Goal: Information Seeking & Learning: Learn about a topic

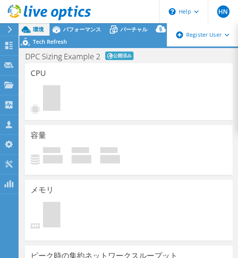
select select "[GEOGRAPHIC_DATA]"
select select "JPY"
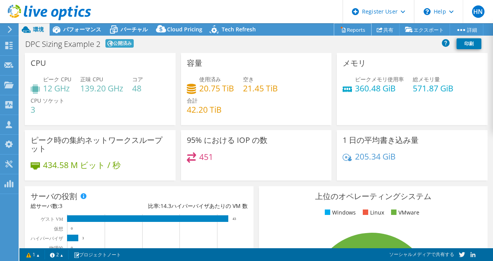
click at [351, 27] on link "Reports" at bounding box center [352, 30] width 37 height 12
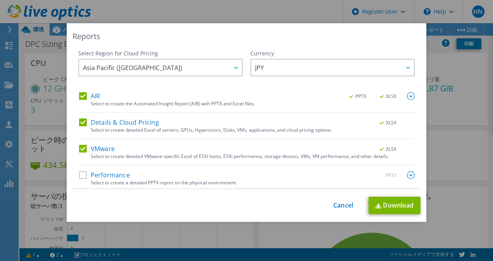
click at [234, 67] on icon at bounding box center [236, 68] width 4 height 2
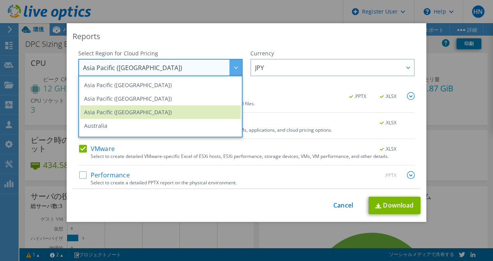
scroll to position [39, 0]
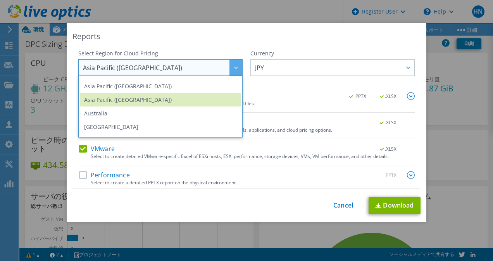
click at [171, 99] on li "Asia Pacific ([GEOGRAPHIC_DATA])" at bounding box center [160, 100] width 160 height 14
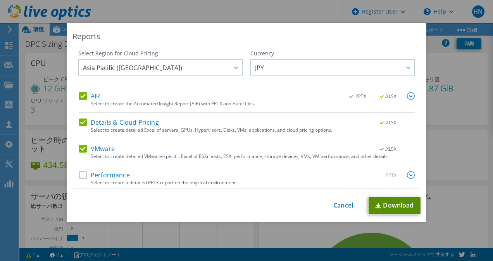
click at [384, 208] on link "Download" at bounding box center [394, 205] width 52 height 17
drag, startPoint x: 341, startPoint y: 30, endPoint x: 300, endPoint y: 46, distance: 44.0
click at [300, 46] on div "Reports Select Region for Cloud Pricing Asia Pacific (Hong Kong) Asia Pacific (…" at bounding box center [247, 122] width 360 height 199
click at [347, 207] on link "Cancel" at bounding box center [343, 205] width 20 height 7
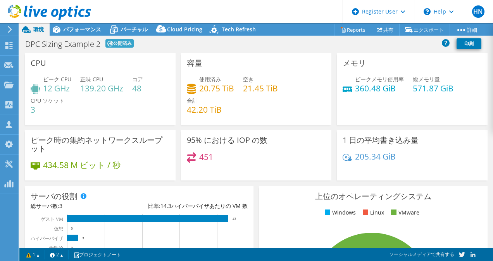
click at [0, 0] on link "vSAN ReadyNode Sizer" at bounding box center [0, 0] width 0 height 0
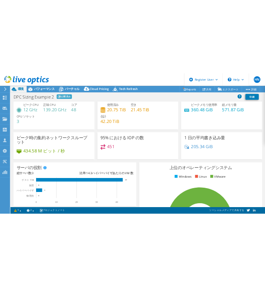
scroll to position [0, 0]
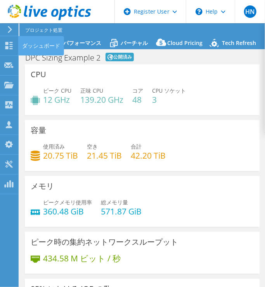
click at [10, 45] on icon at bounding box center [8, 45] width 9 height 7
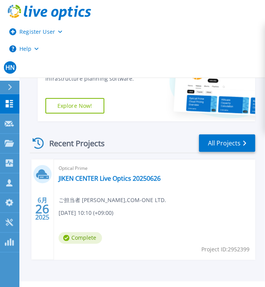
scroll to position [197, 0]
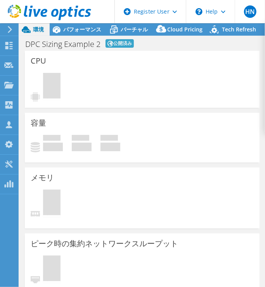
select select "Tokyo"
select select "USD"
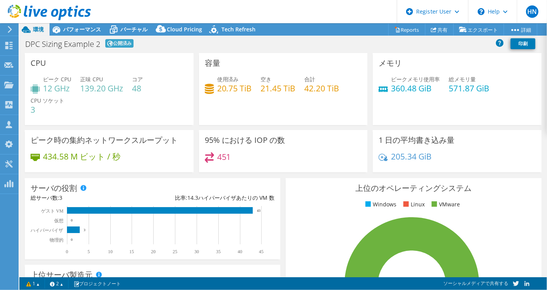
click at [130, 29] on span "バーチャル" at bounding box center [133, 29] width 27 height 7
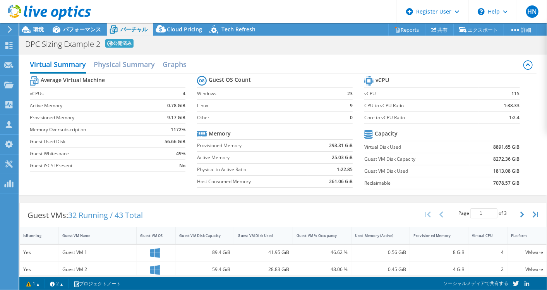
click at [89, 28] on span "パフォーマンス" at bounding box center [82, 29] width 38 height 7
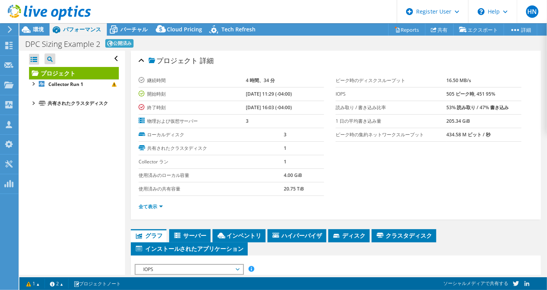
click at [36, 30] on span "環境" at bounding box center [38, 29] width 11 height 7
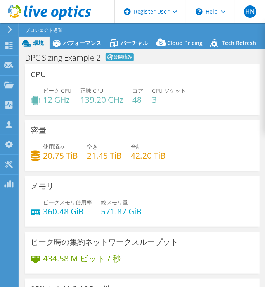
click at [244, 45] on span "Tech Refresh" at bounding box center [239, 42] width 34 height 7
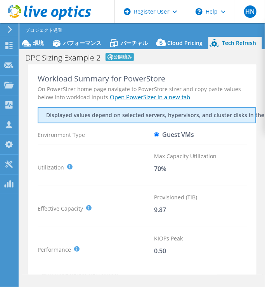
click at [41, 41] on span "環境" at bounding box center [38, 42] width 11 height 7
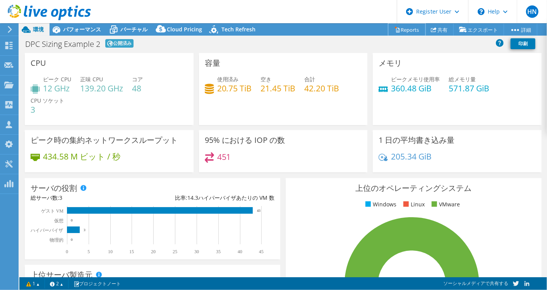
click at [264, 29] on link "Reports" at bounding box center [407, 30] width 37 height 12
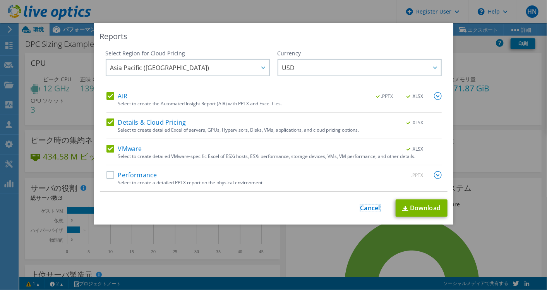
click at [264, 210] on link "Cancel" at bounding box center [371, 208] width 20 height 7
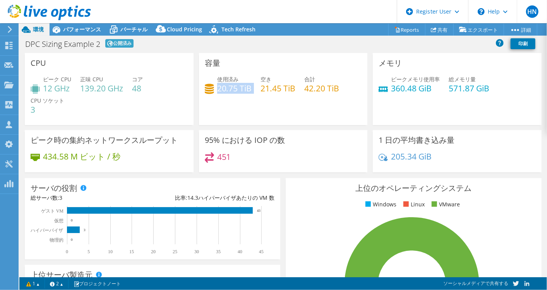
drag, startPoint x: 215, startPoint y: 89, endPoint x: 255, endPoint y: 92, distance: 39.6
click at [255, 92] on div "使用済み 20.75 TiB 空き 21.45 TiB 合計 42.20 TiB" at bounding box center [283, 87] width 157 height 25
drag, startPoint x: 255, startPoint y: 92, endPoint x: 267, endPoint y: 90, distance: 12.5
click at [264, 90] on h4 "21.45 TiB" at bounding box center [278, 88] width 35 height 9
drag, startPoint x: 260, startPoint y: 87, endPoint x: 274, endPoint y: 88, distance: 14.0
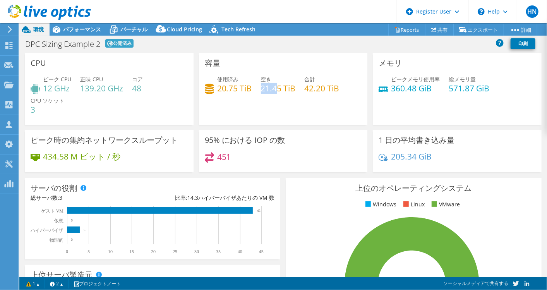
click at [264, 88] on h4 "21.45 TiB" at bounding box center [278, 88] width 35 height 9
drag, startPoint x: 274, startPoint y: 88, endPoint x: 344, endPoint y: 89, distance: 70.9
click at [264, 89] on div "使用済み 20.75 TiB 空き 21.45 TiB 合計 42.20 TiB" at bounding box center [283, 87] width 157 height 25
drag, startPoint x: 218, startPoint y: 89, endPoint x: 264, endPoint y: 90, distance: 46.1
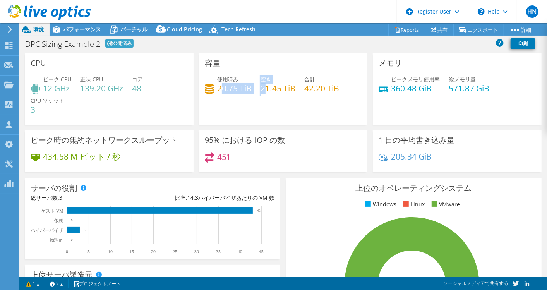
click at [264, 90] on div "使用済み 20.75 TiB 空き 21.45 TiB 合計 42.20 TiB" at bounding box center [283, 87] width 157 height 25
drag, startPoint x: 264, startPoint y: 90, endPoint x: 265, endPoint y: 100, distance: 10.6
click at [264, 100] on div "容量 使用済み 20.75 TiB 空き 21.45 TiB 合計 42.20 TiB" at bounding box center [283, 89] width 169 height 72
click at [92, 28] on span "パフォーマンス" at bounding box center [82, 29] width 38 height 7
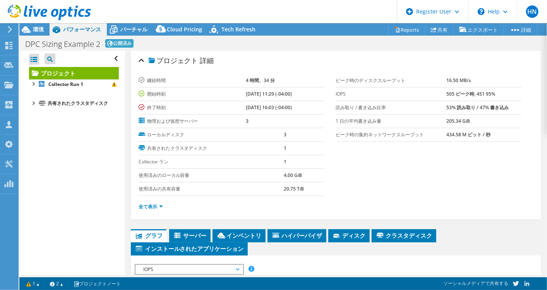
click at [186, 232] on span "サーバー" at bounding box center [190, 236] width 34 height 8
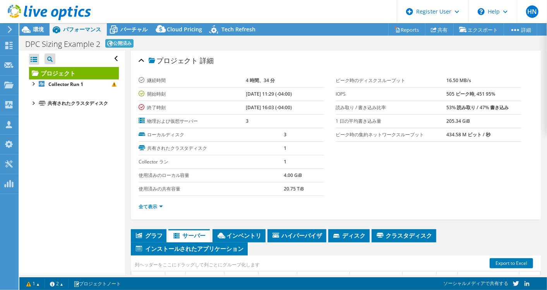
scroll to position [86, 0]
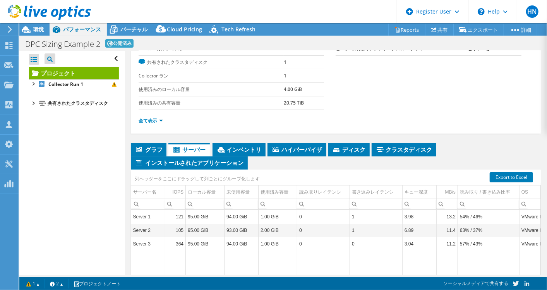
click at [259, 147] on span "インベントリ" at bounding box center [239, 150] width 45 height 8
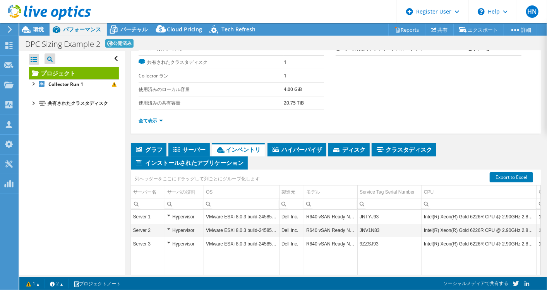
click at [264, 146] on span "ハイパーバイザ" at bounding box center [297, 150] width 51 height 8
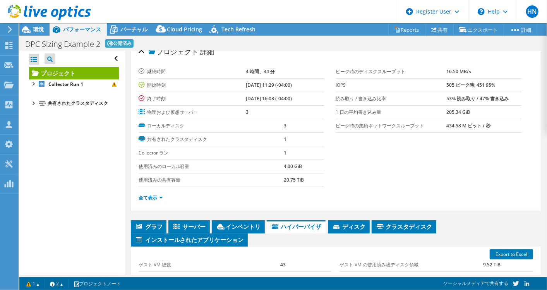
scroll to position [0, 0]
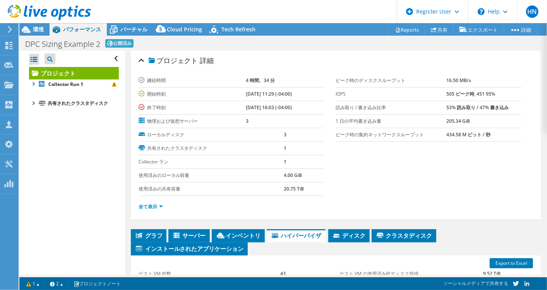
click at [83, 153] on div "すべて開く すべて閉じる プロジェクトツリーフィルタ プロジェクト" at bounding box center [71, 163] width 105 height 224
click at [150, 232] on span "グラフ" at bounding box center [149, 236] width 28 height 8
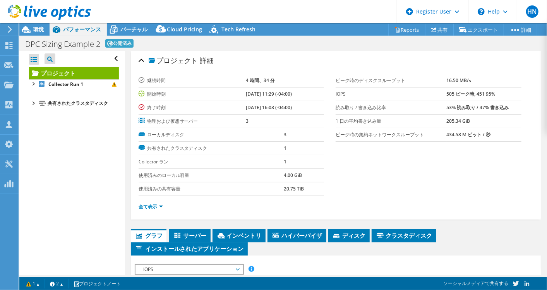
click at [190, 232] on span "サーバー" at bounding box center [190, 236] width 34 height 8
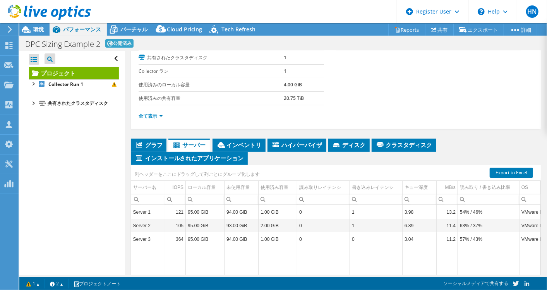
scroll to position [129, 0]
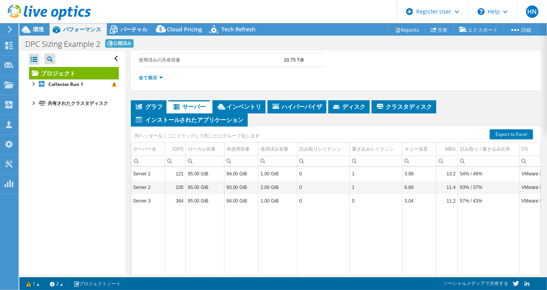
click at [154, 105] on span "グラフ" at bounding box center [149, 107] width 28 height 8
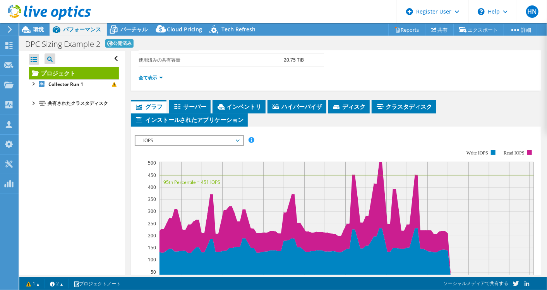
click at [189, 117] on span "インストールされたアプリケーション" at bounding box center [189, 120] width 109 height 8
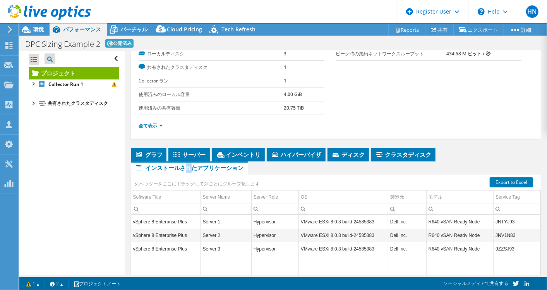
scroll to position [86, 0]
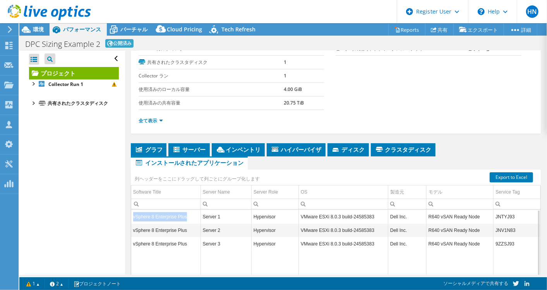
drag, startPoint x: 134, startPoint y: 214, endPoint x: 190, endPoint y: 215, distance: 56.2
click at [190, 215] on td "vSphere 8 Enterprise Plus" at bounding box center [166, 217] width 70 height 14
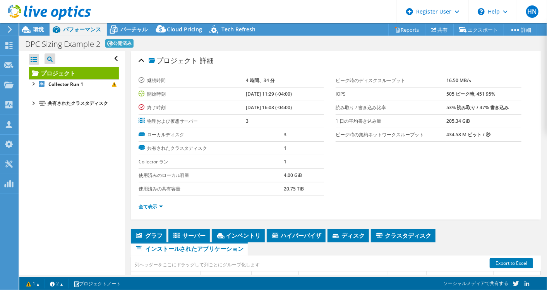
click at [264, 89] on td "505 ピーク時, 451 95%" at bounding box center [484, 94] width 75 height 14
click at [264, 28] on link "Reports" at bounding box center [407, 30] width 37 height 12
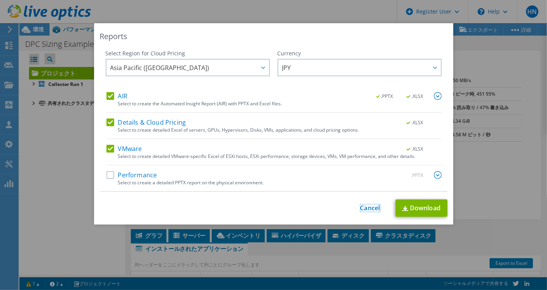
click at [264, 205] on link "Cancel" at bounding box center [371, 208] width 20 height 7
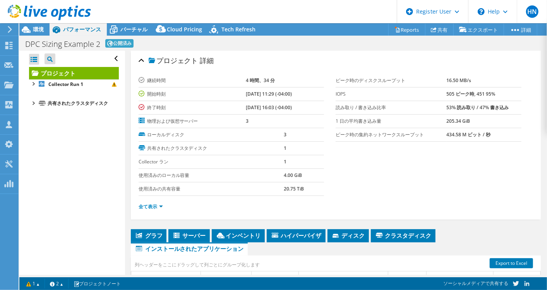
click at [264, 106] on label "読み取り / 書き込み比率" at bounding box center [391, 108] width 111 height 8
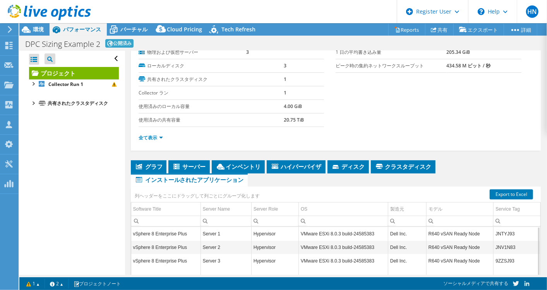
scroll to position [86, 0]
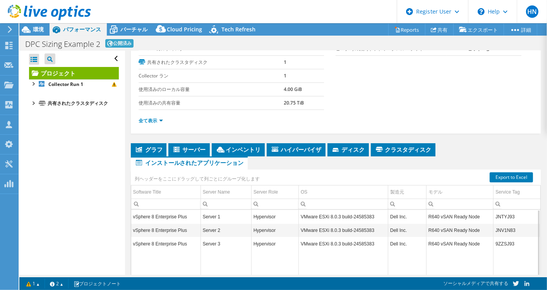
click at [264, 213] on td "JNTYJ93" at bounding box center [517, 217] width 47 height 14
copy td "JNTYJ93"
click at [264, 212] on td "JNTYJ93" at bounding box center [517, 217] width 47 height 14
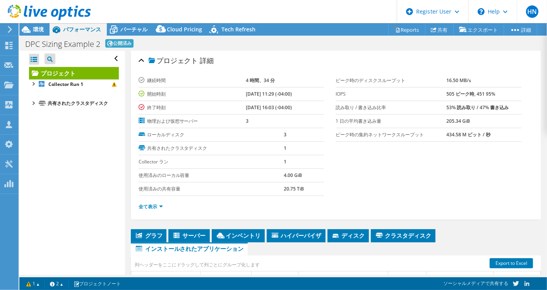
scroll to position [0, 0]
click at [131, 30] on span "バーチャル" at bounding box center [133, 29] width 27 height 7
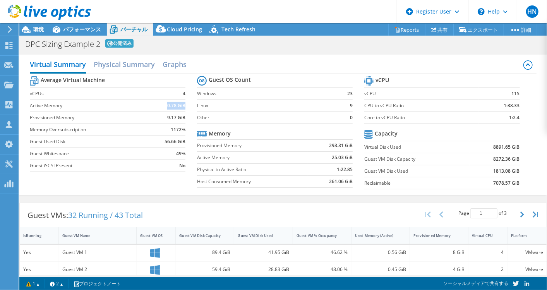
drag, startPoint x: 165, startPoint y: 105, endPoint x: 183, endPoint y: 105, distance: 17.8
click at [183, 105] on td "0.78 GiB" at bounding box center [168, 106] width 34 height 12
copy b "0.78 GiB"
drag, startPoint x: 29, startPoint y: 117, endPoint x: 64, endPoint y: 118, distance: 35.3
click at [64, 118] on div "Virtual Summary Physical Summary Graphs Average Virtual Machine vCPUs 4 Active …" at bounding box center [283, 125] width 528 height 141
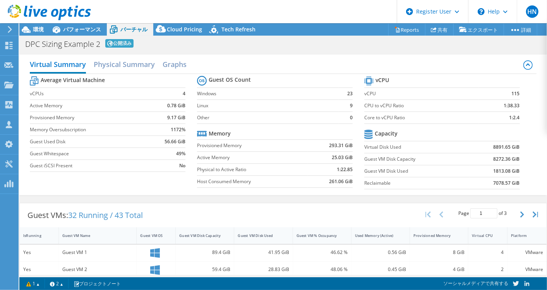
drag, startPoint x: 64, startPoint y: 118, endPoint x: 105, endPoint y: 129, distance: 42.8
click at [105, 133] on td "Memory Oversubscription" at bounding box center [91, 130] width 122 height 12
click at [121, 65] on h2 "Physical Summary" at bounding box center [124, 64] width 61 height 15
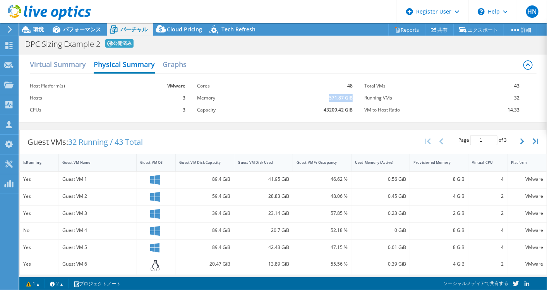
drag, startPoint x: 324, startPoint y: 96, endPoint x: 348, endPoint y: 96, distance: 24.4
click at [264, 96] on td "571.87 GiB" at bounding box center [309, 98] width 88 height 12
copy b "571.87 GiB"
click at [227, 127] on div "Guest VMs: 32 Running / 43 Total Page 1 of 3 5 rows 10 rows 20 rows 25 rows 50 …" at bounding box center [283, 283] width 528 height 314
click at [184, 65] on h2 "Graphs" at bounding box center [175, 64] width 24 height 15
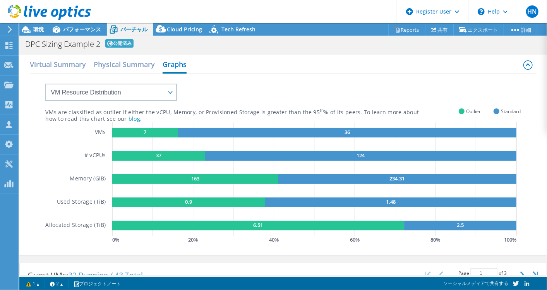
click at [112, 63] on h2 "Physical Summary" at bounding box center [124, 64] width 61 height 15
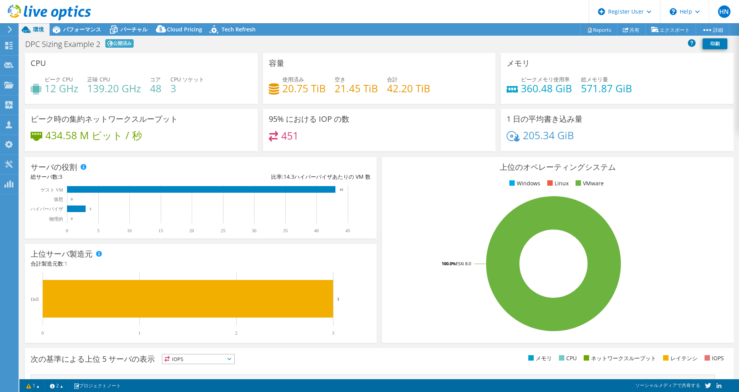
select select "[GEOGRAPHIC_DATA]"
select select "JPY"
